Goal: Task Accomplishment & Management: Complete application form

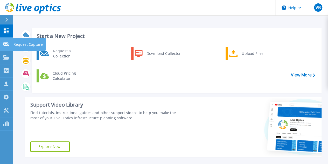
click at [9, 47] on link "Request Capture Request Capture" at bounding box center [6, 44] width 13 height 13
click at [27, 44] on p "Request Capture" at bounding box center [27, 44] width 29 height 13
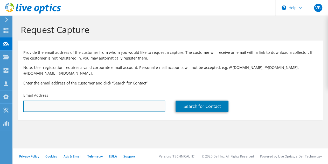
click at [103, 109] on input "text" at bounding box center [94, 105] width 142 height 11
paste input "[PERSON_NAME][EMAIL_ADDRESS][PERSON_NAME][DOMAIN_NAME]"
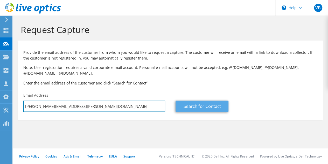
type input "[PERSON_NAME][EMAIL_ADDRESS][PERSON_NAME][DOMAIN_NAME]"
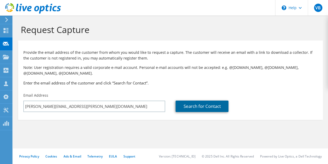
click at [201, 106] on link "Search for Contact" at bounding box center [202, 105] width 53 height 11
type input "ABBVIE BIOTECHNOLOGY LTD"
type input "Beatriz"
type input "Tosado Collazo"
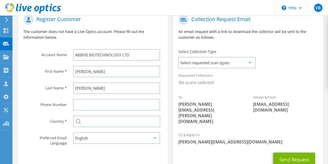
scroll to position [116, 0]
click at [237, 64] on span "Select requested scan types" at bounding box center [217, 62] width 76 height 10
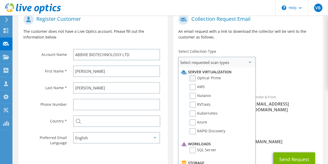
click at [191, 79] on label "Optical Prime" at bounding box center [205, 78] width 31 height 6
click at [0, 0] on input "Optical Prime" at bounding box center [0, 0] width 0 height 0
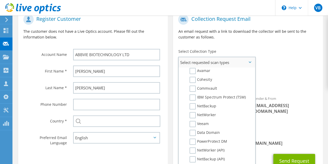
scroll to position [247, 0]
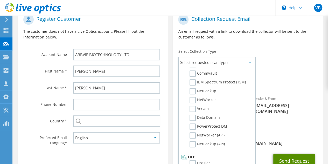
click at [296, 153] on button "Send Request" at bounding box center [294, 160] width 42 height 14
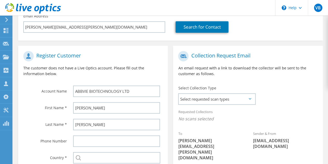
scroll to position [143, 0]
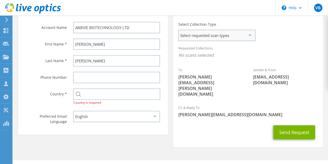
click at [251, 30] on span "Select requested scan types" at bounding box center [217, 35] width 76 height 10
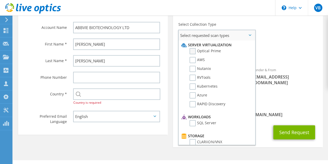
click at [216, 52] on label "Optical Prime" at bounding box center [205, 51] width 31 height 6
click at [0, 0] on input "Optical Prime" at bounding box center [0, 0] width 0 height 0
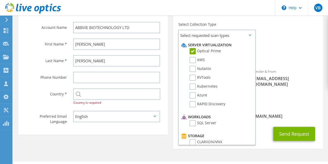
click at [293, 103] on div "CC & Reply To victor.burguillos@greencss.com" at bounding box center [248, 112] width 150 height 18
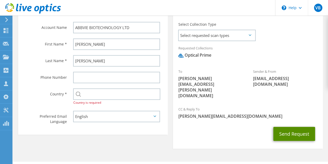
click at [295, 127] on button "Send Request" at bounding box center [294, 134] width 42 height 14
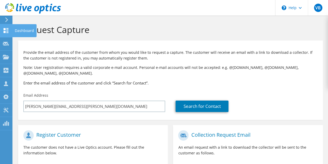
click at [8, 29] on use at bounding box center [6, 30] width 5 height 5
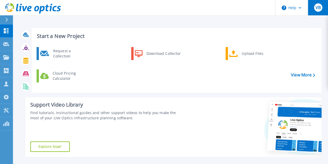
click at [316, 11] on div "VB" at bounding box center [318, 7] width 8 height 8
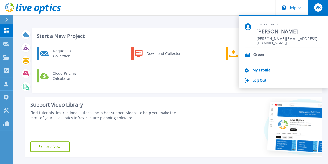
click at [265, 83] on section "Channel Partner [PERSON_NAME] [PERSON_NAME][EMAIL_ADDRESS][DOMAIN_NAME] Green M…" at bounding box center [283, 51] width 89 height 73
click at [258, 79] on link "Log Out" at bounding box center [260, 80] width 14 height 5
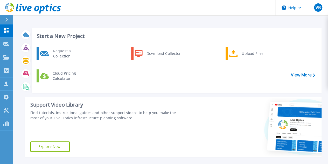
click at [6, 16] on div at bounding box center [9, 19] width 8 height 9
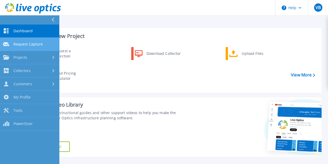
click at [39, 43] on span "Request Capture" at bounding box center [27, 44] width 29 height 5
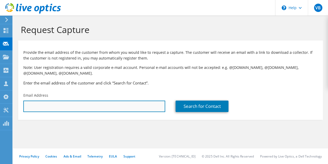
click at [112, 108] on input "text" at bounding box center [94, 105] width 142 height 11
paste input "beatriz.tosado@abbvie.com"
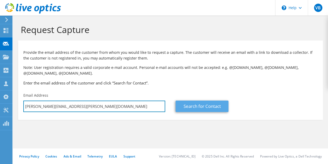
type input "beatriz.tosado@abbvie.com"
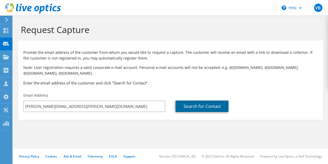
click at [190, 102] on link "Search for Contact" at bounding box center [202, 105] width 53 height 11
type input "ABBVIE BIOTECHNOLOGY LTD"
type input "[PERSON_NAME]"
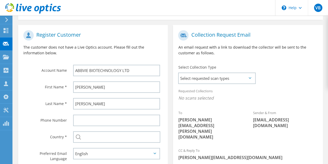
scroll to position [117, 0]
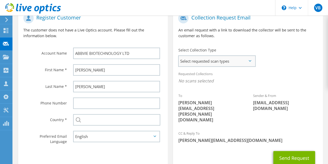
click at [245, 61] on span "Select requested scan types" at bounding box center [217, 61] width 76 height 10
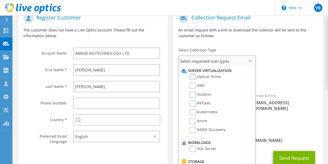
click at [204, 77] on label "Optical Prime" at bounding box center [205, 77] width 31 height 6
click at [0, 0] on input "Optical Prime" at bounding box center [0, 0] width 0 height 0
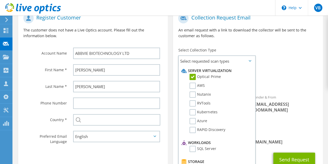
click at [301, 74] on div "Requested Collections No scans selected Optical Prime" at bounding box center [248, 78] width 150 height 21
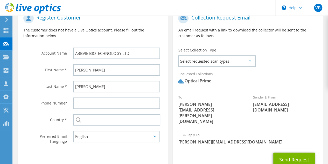
click at [294, 150] on div "Send Request" at bounding box center [248, 159] width 150 height 19
drag, startPoint x: 300, startPoint y: 143, endPoint x: 307, endPoint y: 139, distance: 8.7
click at [307, 152] on button "Send Request" at bounding box center [294, 159] width 42 height 14
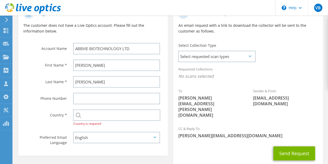
scroll to position [124, 0]
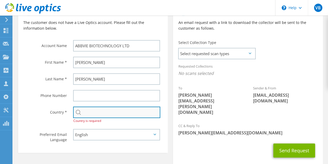
click at [99, 116] on input "text" at bounding box center [116, 111] width 87 height 11
drag, startPoint x: 110, startPoint y: 114, endPoint x: 38, endPoint y: 99, distance: 73.5
click at [38, 99] on section "Register Customer The customer does not have a Live Optics account. Please fill…" at bounding box center [93, 76] width 150 height 152
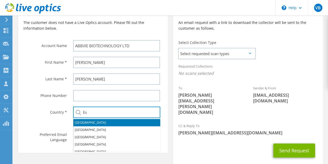
type input "E"
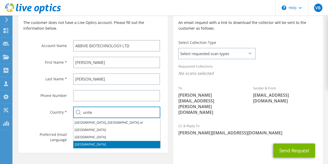
click at [89, 147] on li "[GEOGRAPHIC_DATA]" at bounding box center [116, 144] width 87 height 7
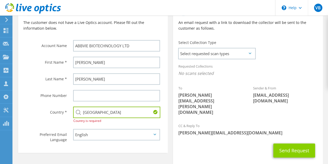
type input "[GEOGRAPHIC_DATA]"
click at [293, 143] on button "Send Request" at bounding box center [294, 150] width 42 height 14
